Goal: Task Accomplishment & Management: Manage account settings

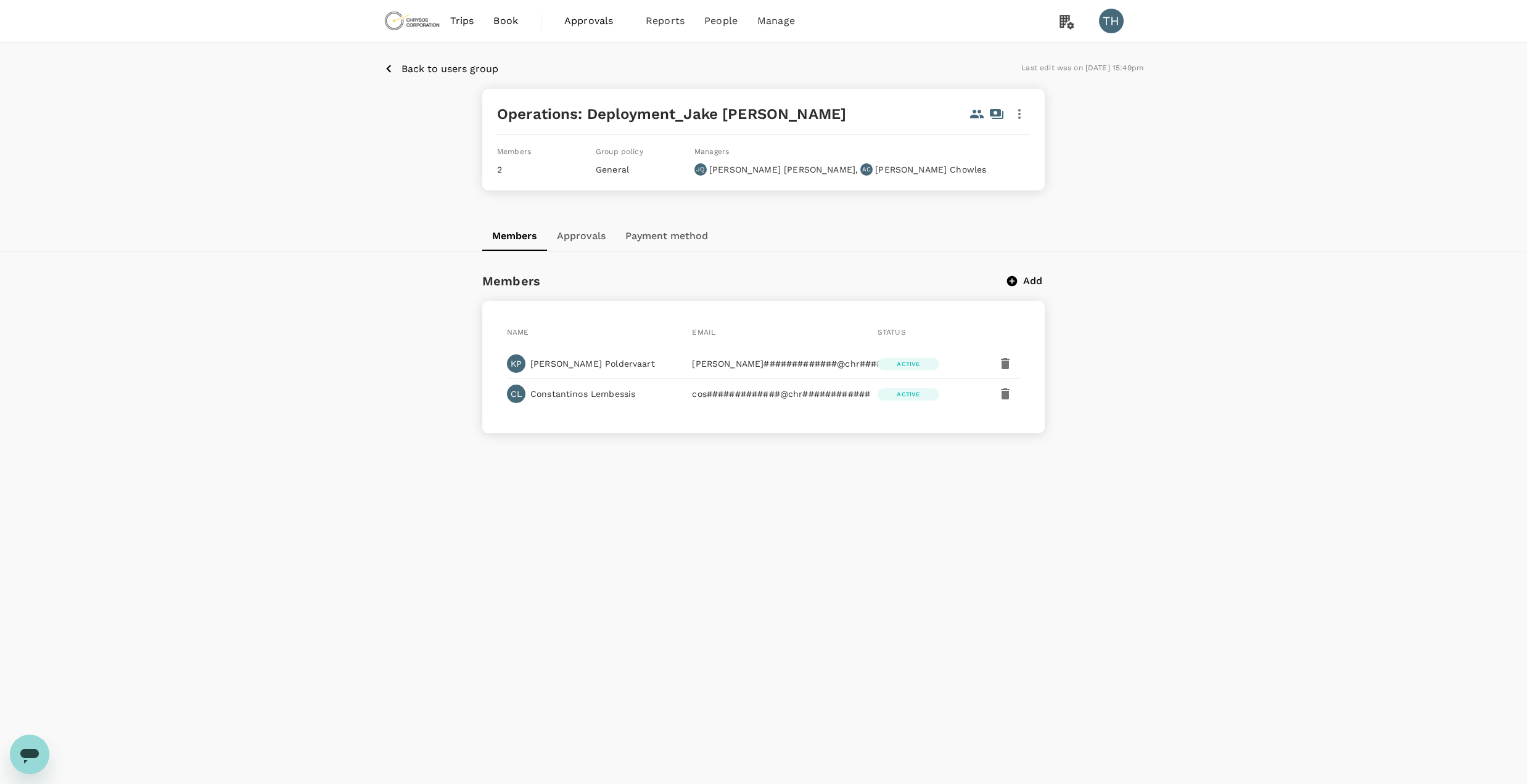
click at [430, 71] on p "Back to users group" at bounding box center [450, 70] width 96 height 15
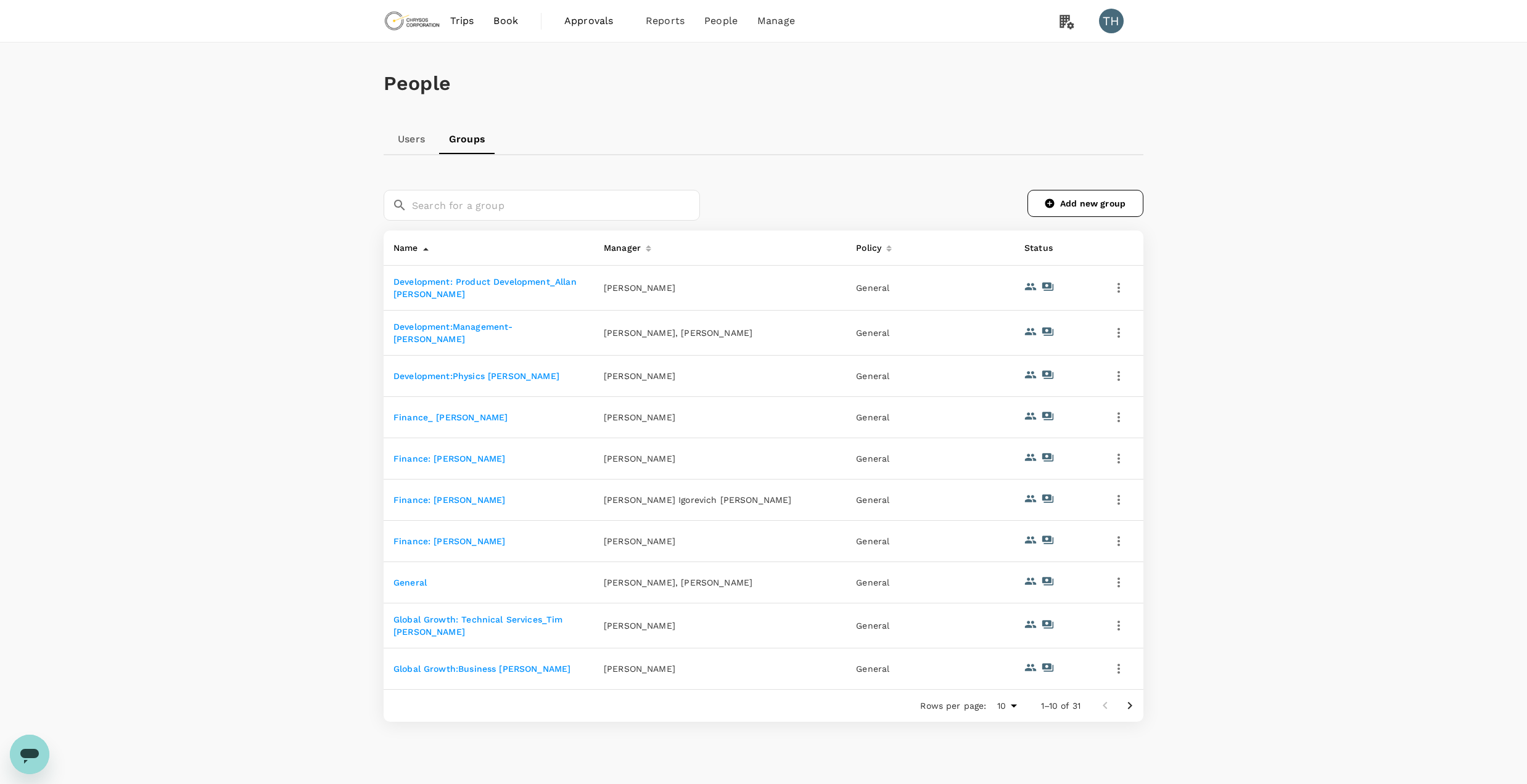
click at [512, 332] on link "Development:Management-James Tickner" at bounding box center [452, 332] width 119 height 22
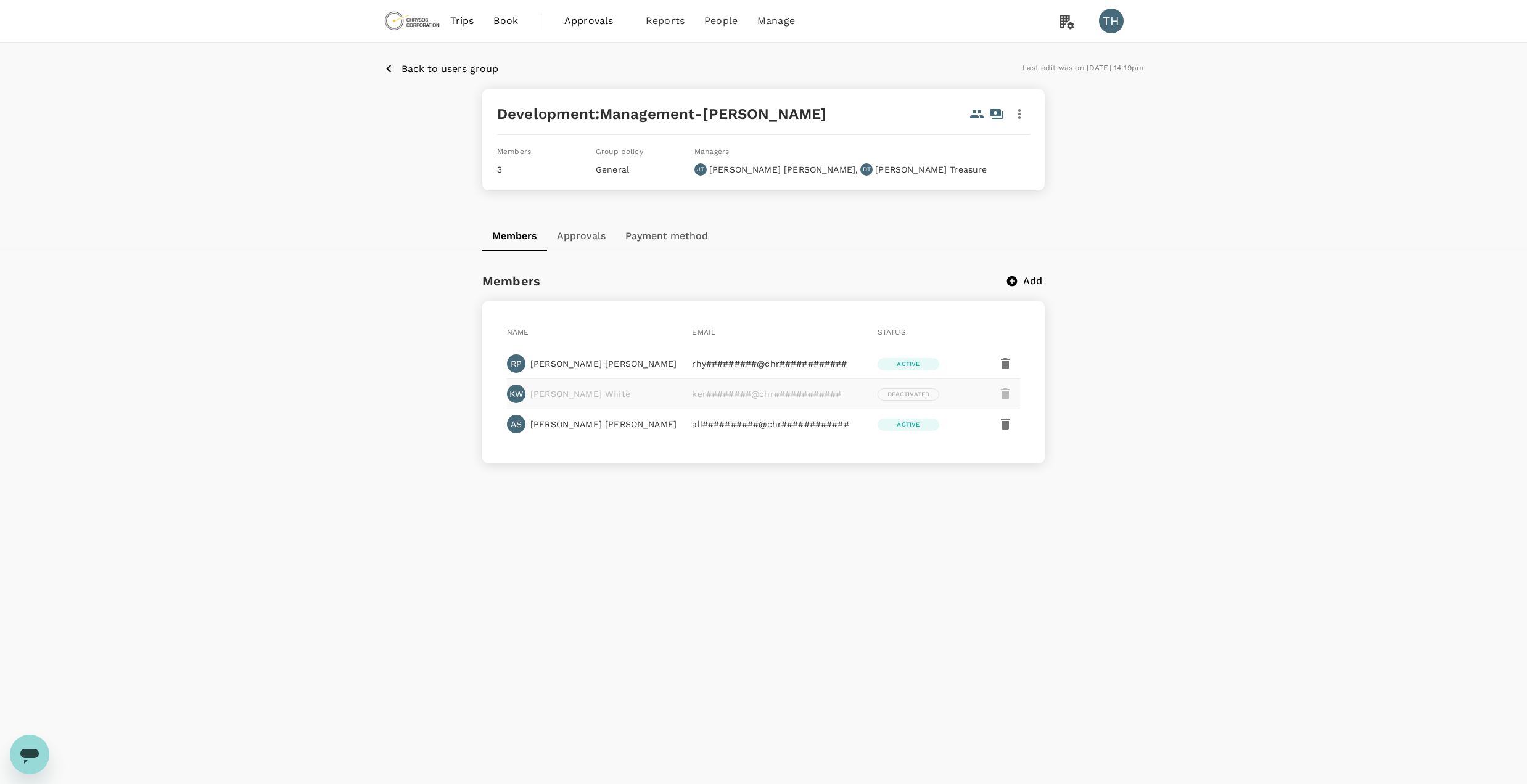
click at [1019, 113] on icon "button" at bounding box center [1019, 113] width 3 height 10
click at [994, 142] on span "Edit" at bounding box center [1004, 148] width 32 height 15
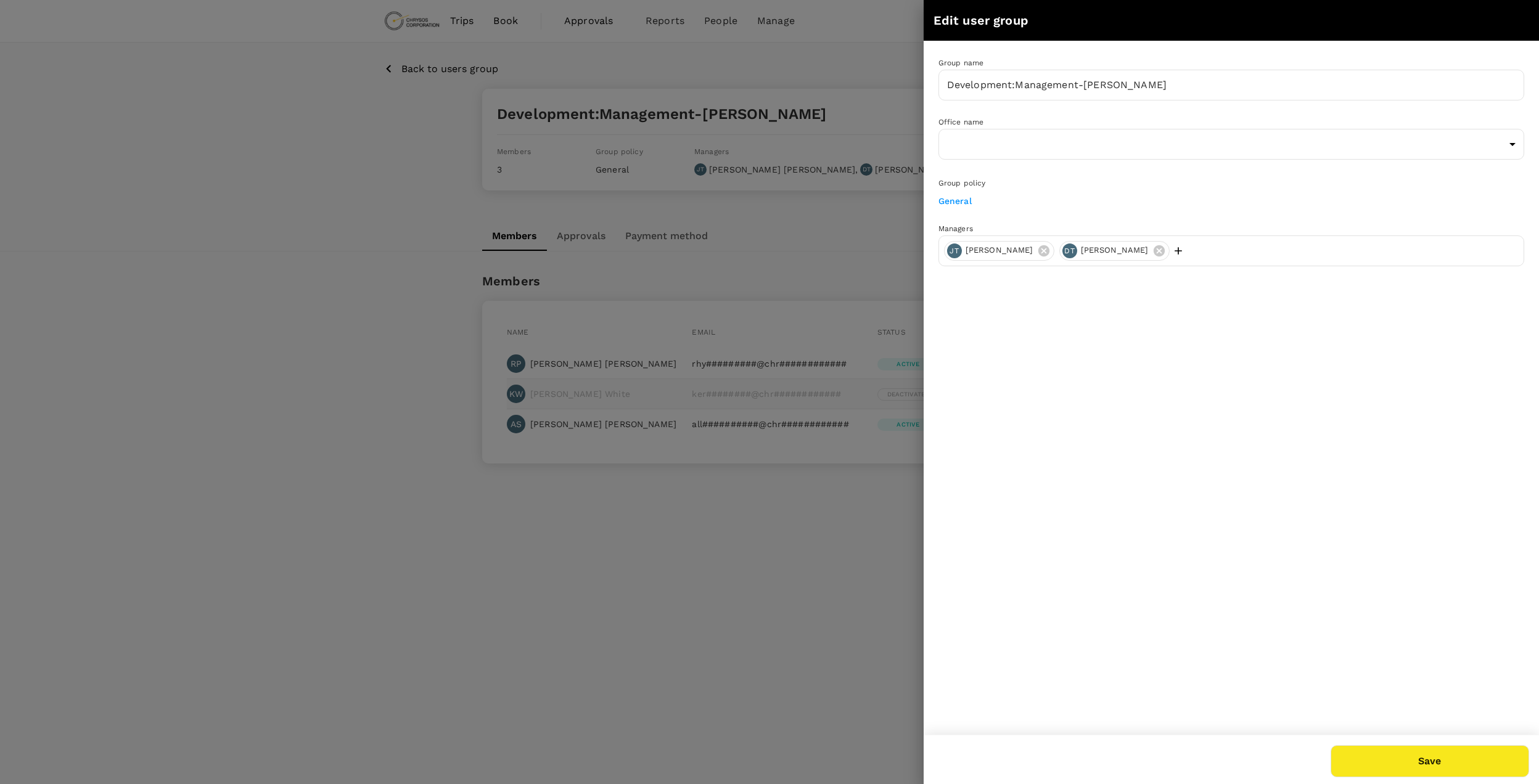
click at [1154, 247] on icon at bounding box center [1159, 251] width 11 height 11
click at [1439, 770] on button "Save" at bounding box center [1430, 761] width 198 height 32
